Goal: Task Accomplishment & Management: Manage account settings

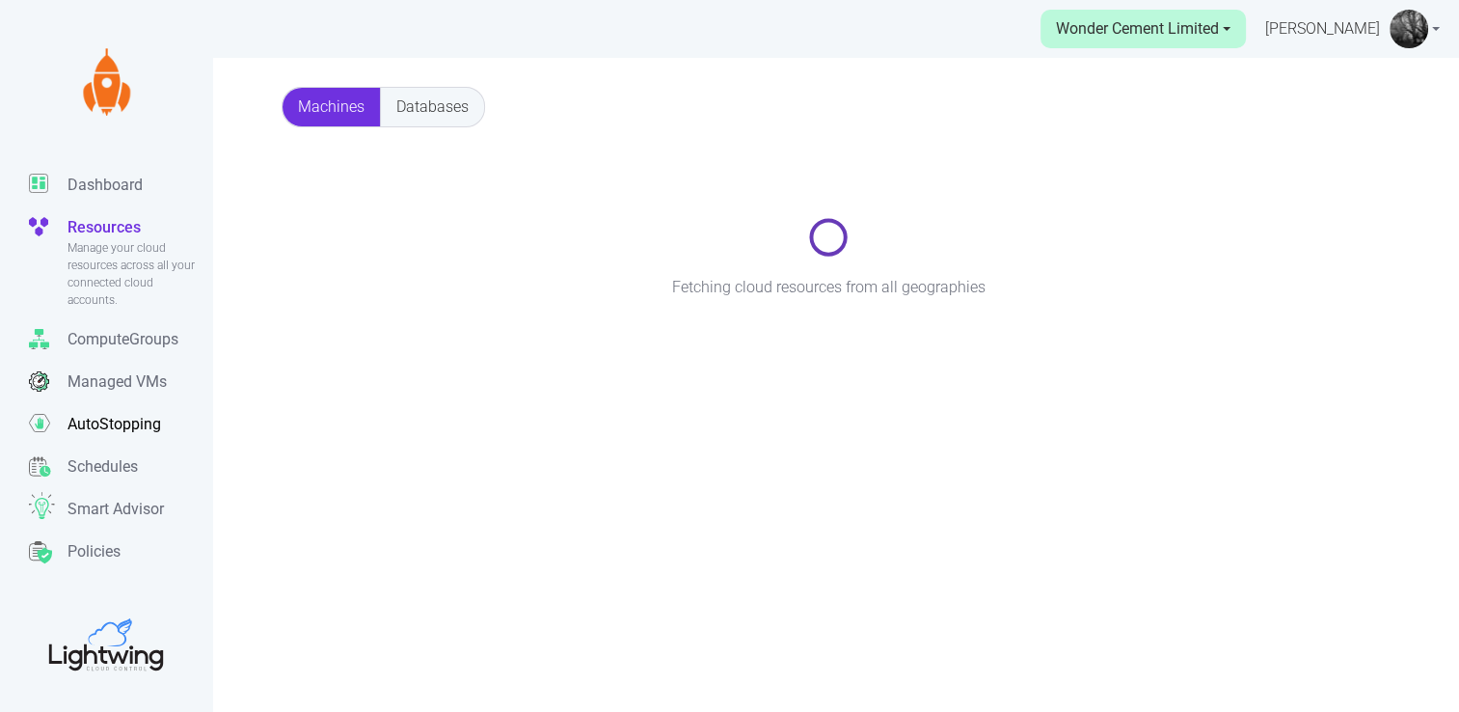
click at [143, 422] on p "AutoStopping" at bounding box center [115, 424] width 94 height 23
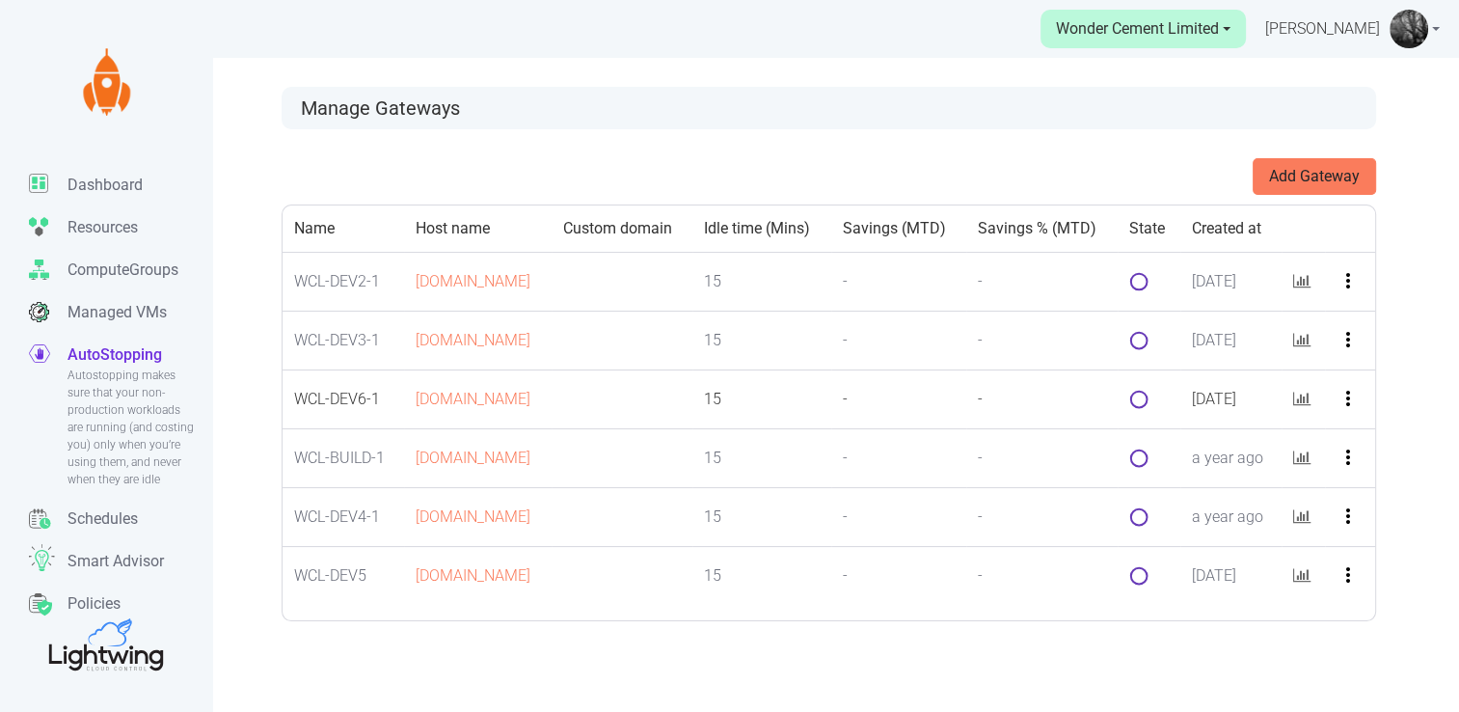
scroll to position [58, 0]
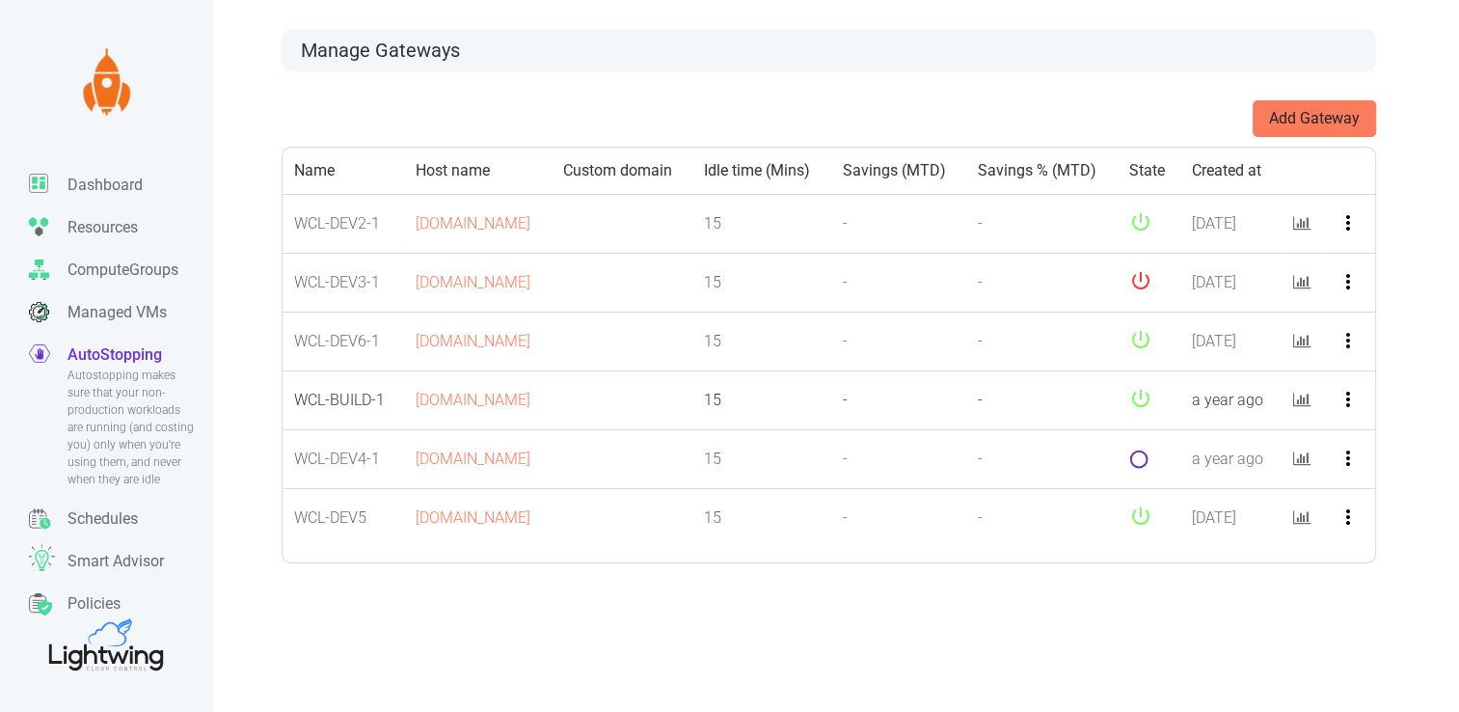
click at [1360, 411] on icon "more_vert" at bounding box center [1348, 399] width 23 height 23
click at [1353, 498] on button "Edit" at bounding box center [1377, 504] width 152 height 31
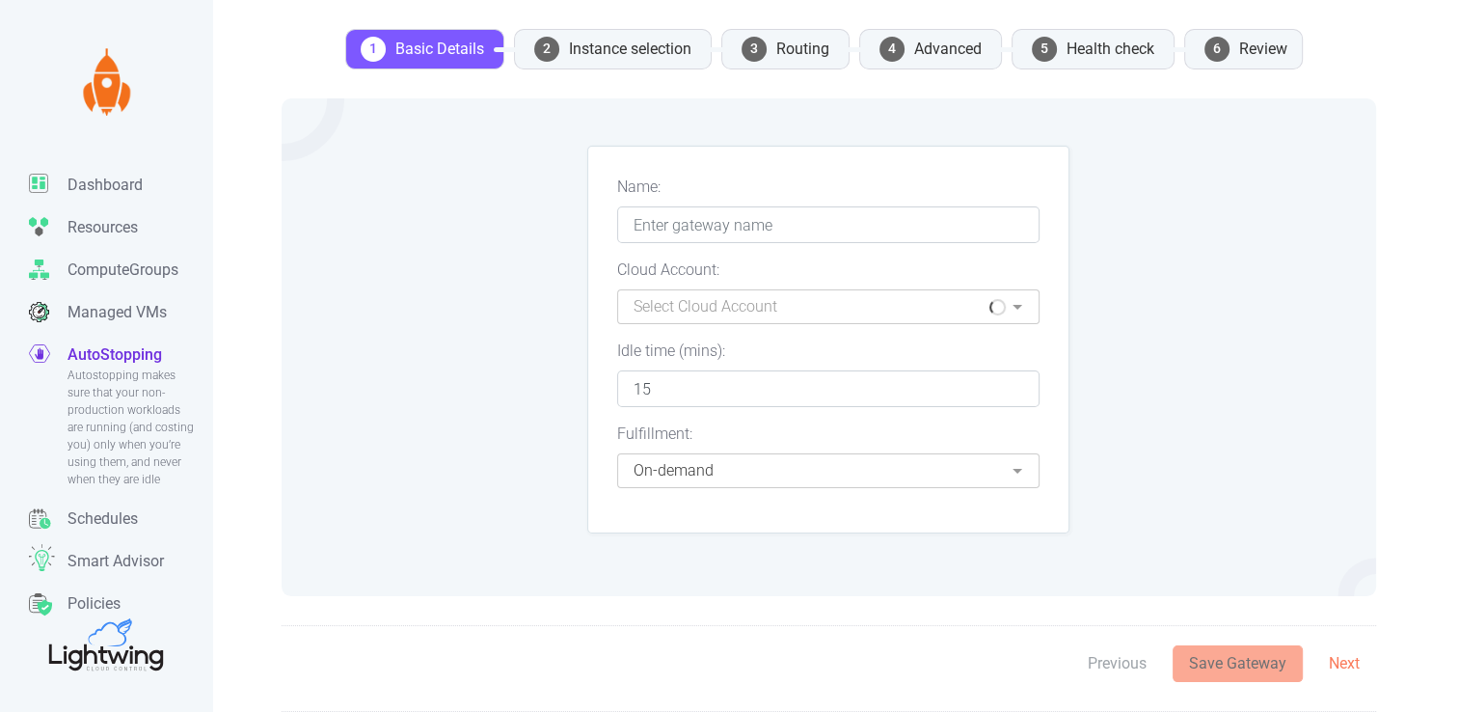
type input "WCL-BUILD-1"
click at [936, 51] on li "4 Advanced" at bounding box center [930, 49] width 143 height 41
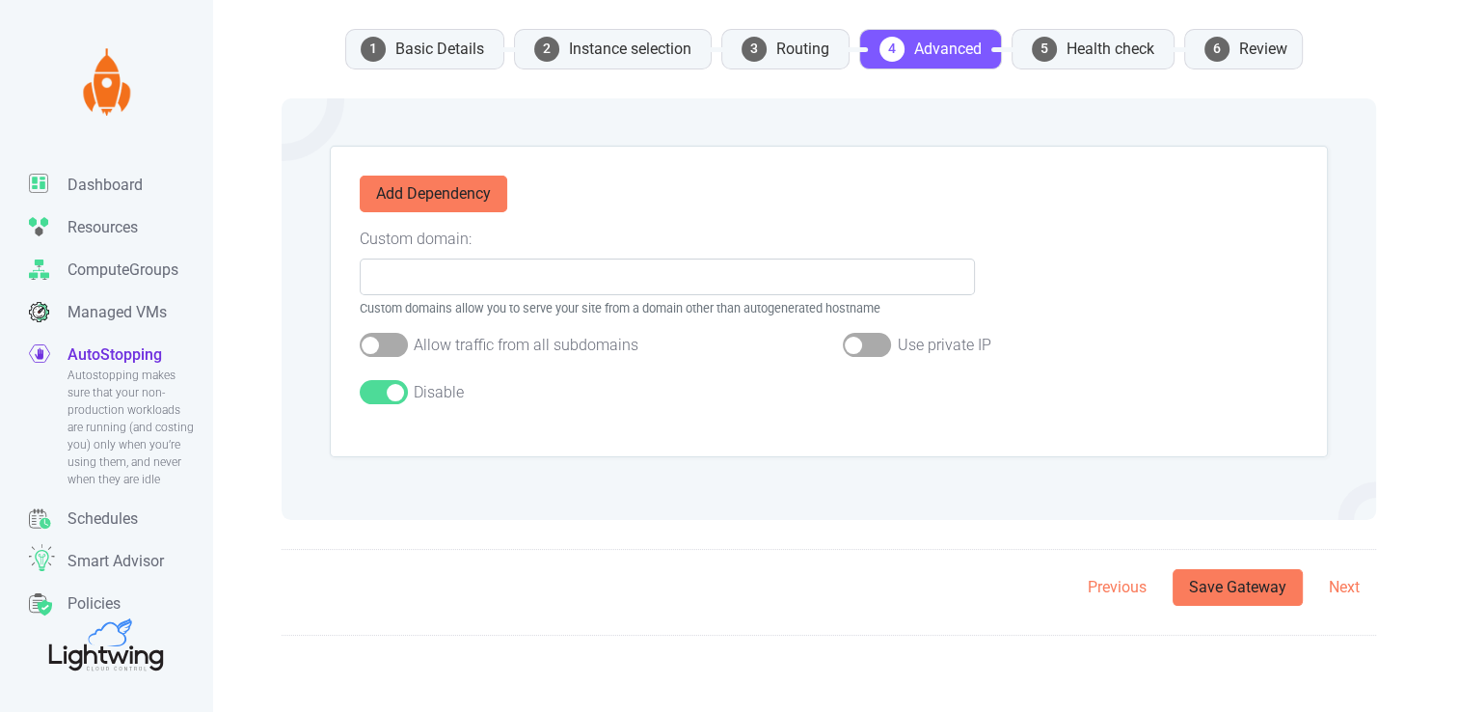
click at [378, 389] on div at bounding box center [384, 392] width 48 height 24
click at [0, 0] on input "checkbox" at bounding box center [0, 0] width 0 height 0
click at [1201, 584] on button "Save Gateway" at bounding box center [1238, 587] width 130 height 37
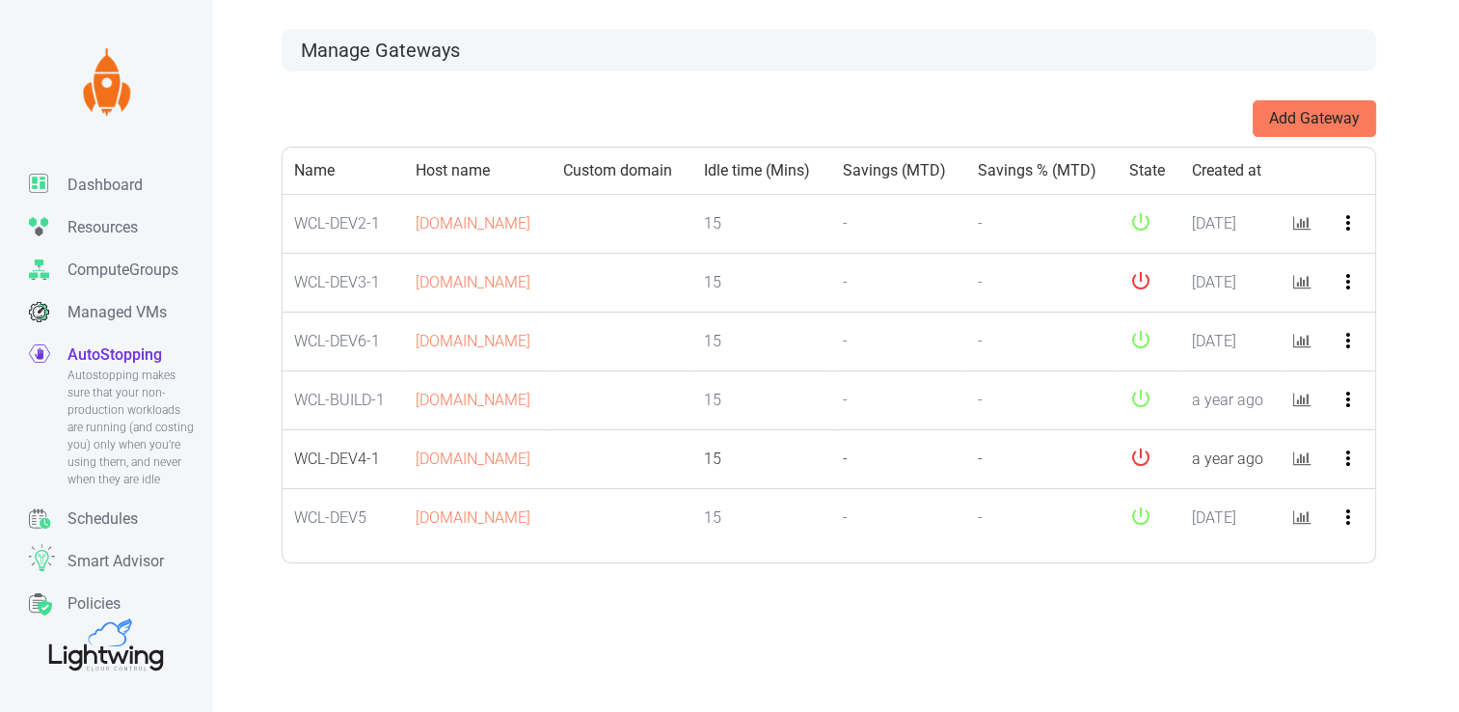
click at [1350, 470] on icon "more_vert" at bounding box center [1348, 458] width 23 height 23
click at [1350, 562] on button "Edit" at bounding box center [1377, 573] width 152 height 31
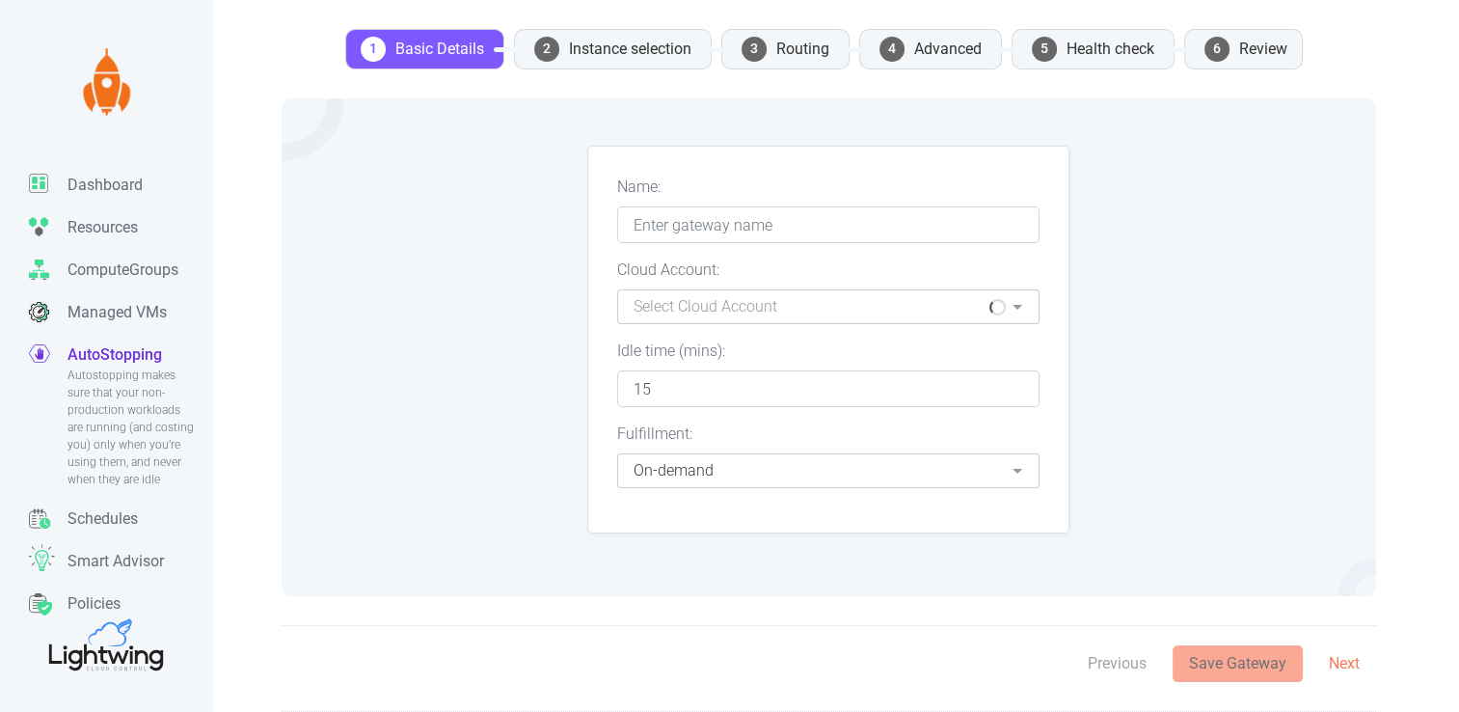
type input "WCL-DEV4-1"
click at [940, 50] on li "4 Advanced" at bounding box center [930, 49] width 143 height 41
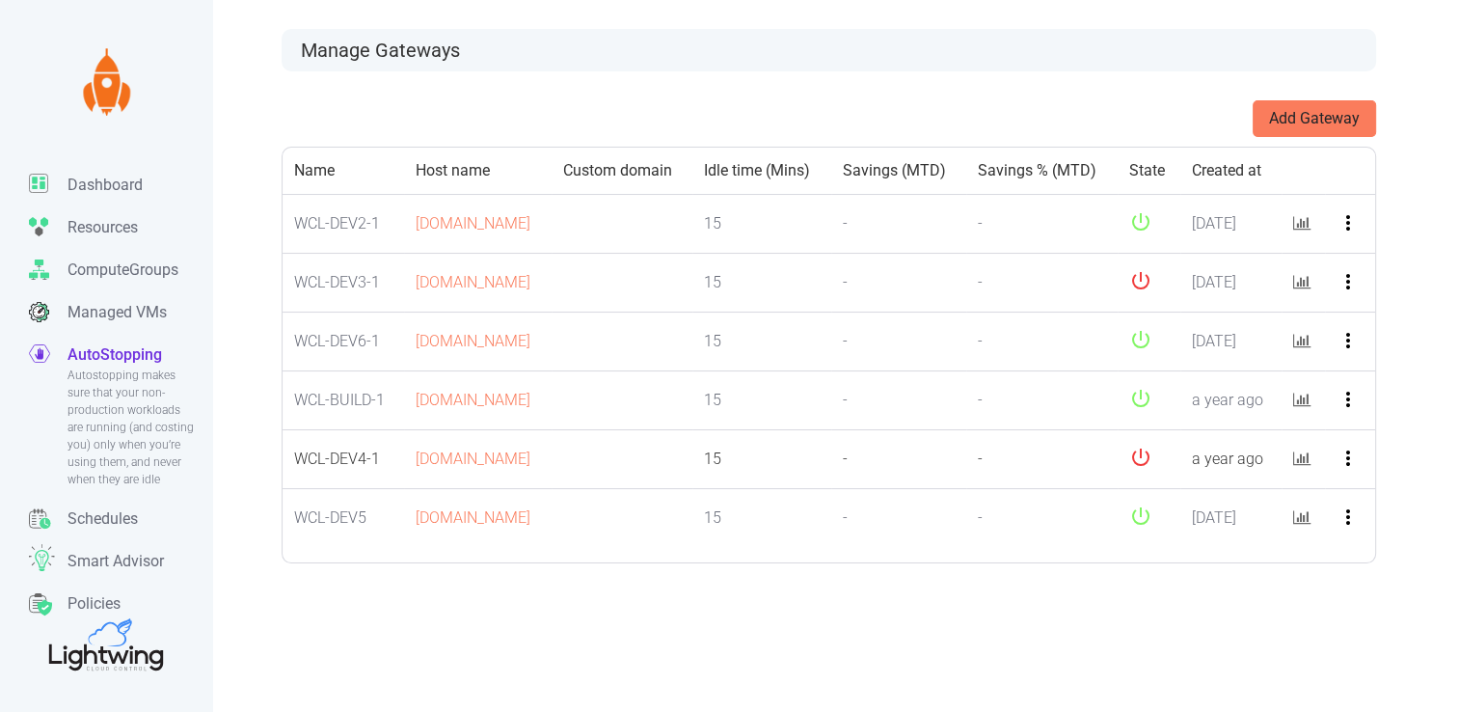
click at [1350, 470] on icon "more_vert" at bounding box center [1348, 458] width 23 height 23
click at [1346, 571] on button "Edit" at bounding box center [1377, 573] width 152 height 31
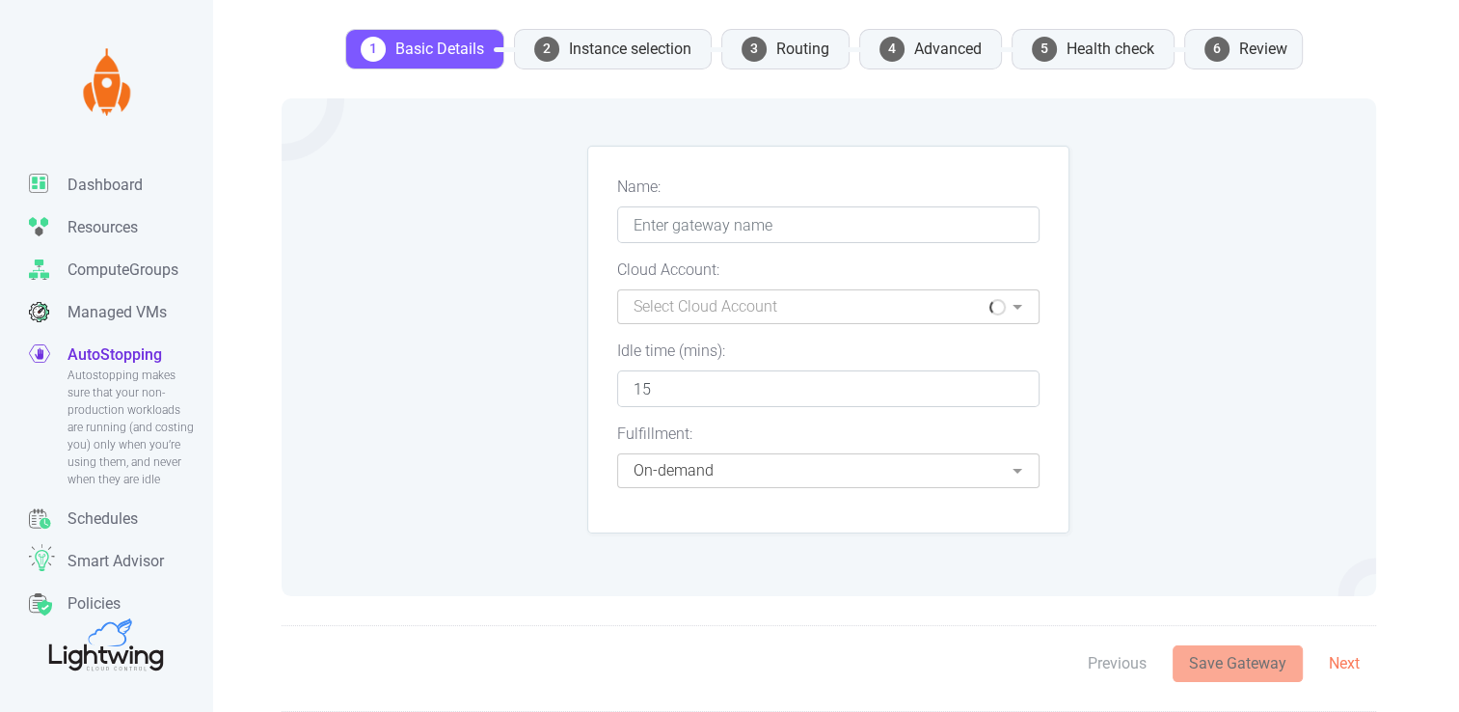
type input "WCL-DEV4-1"
click at [951, 51] on li "4 Advanced" at bounding box center [930, 49] width 143 height 41
